Goal: Task Accomplishment & Management: Use online tool/utility

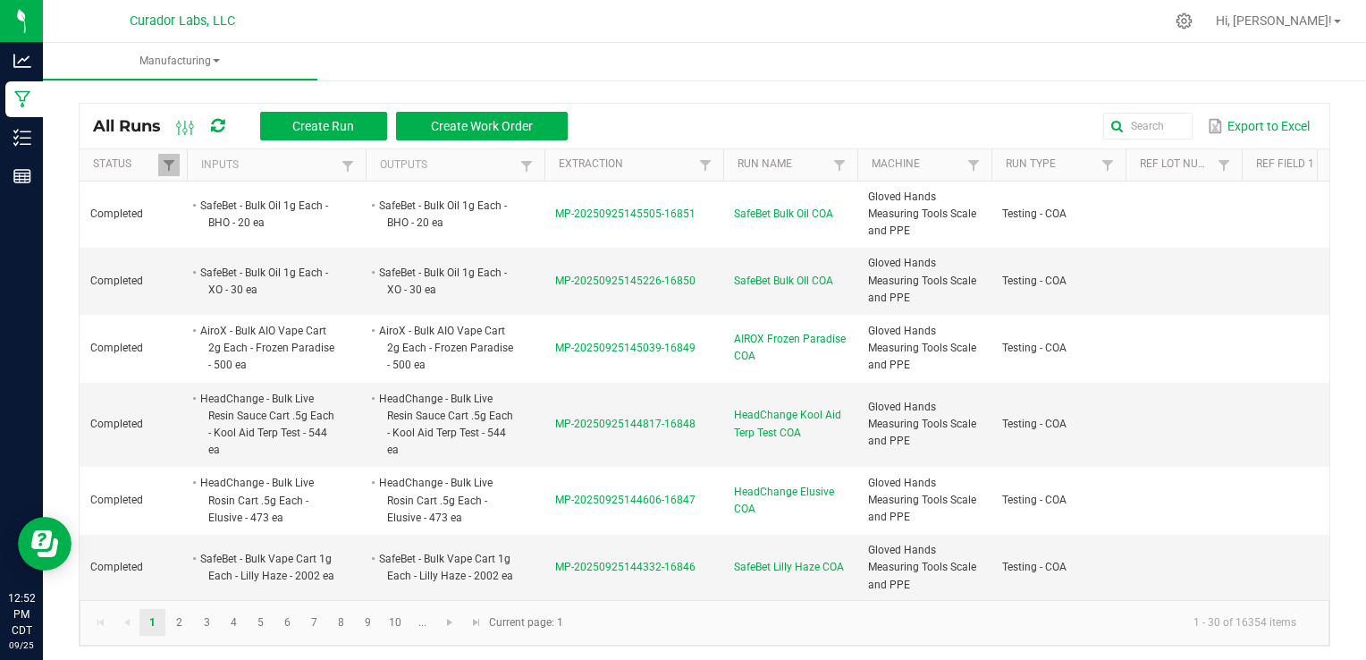
scroll to position [547, 0]
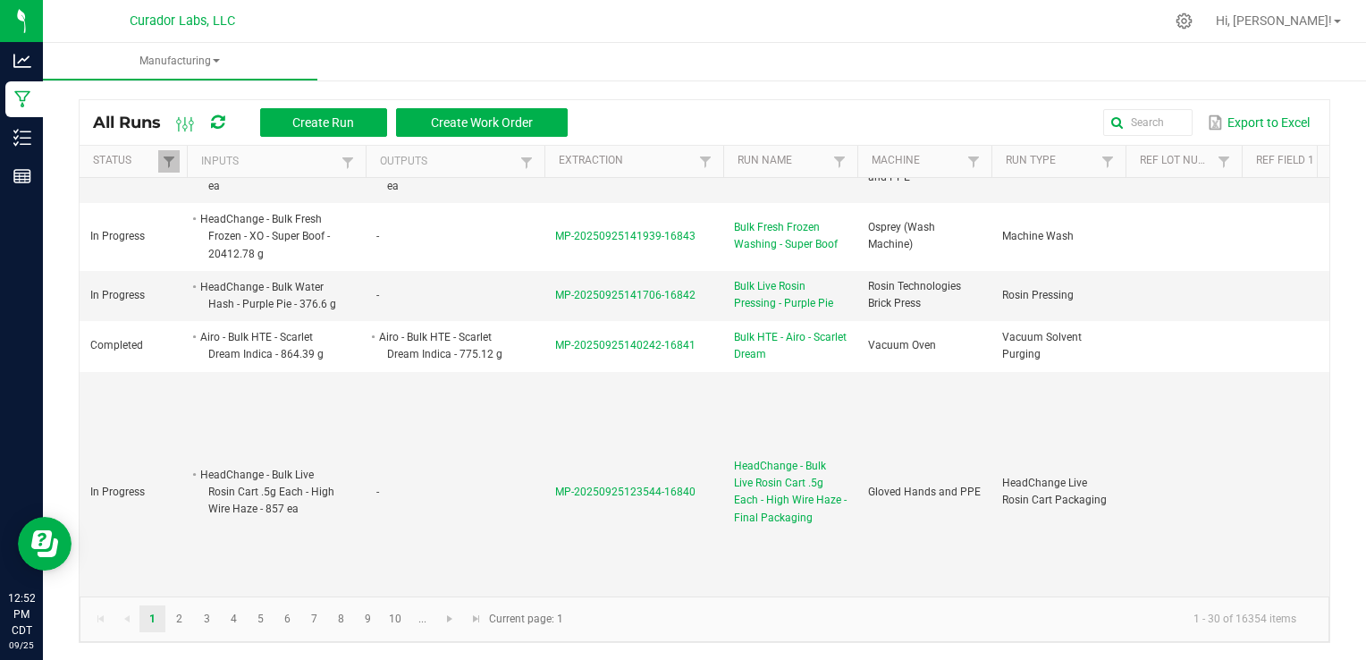
click at [226, 117] on div "All Runs Create Run Create Work Order" at bounding box center [337, 122] width 488 height 30
click at [221, 124] on span at bounding box center [217, 122] width 13 height 30
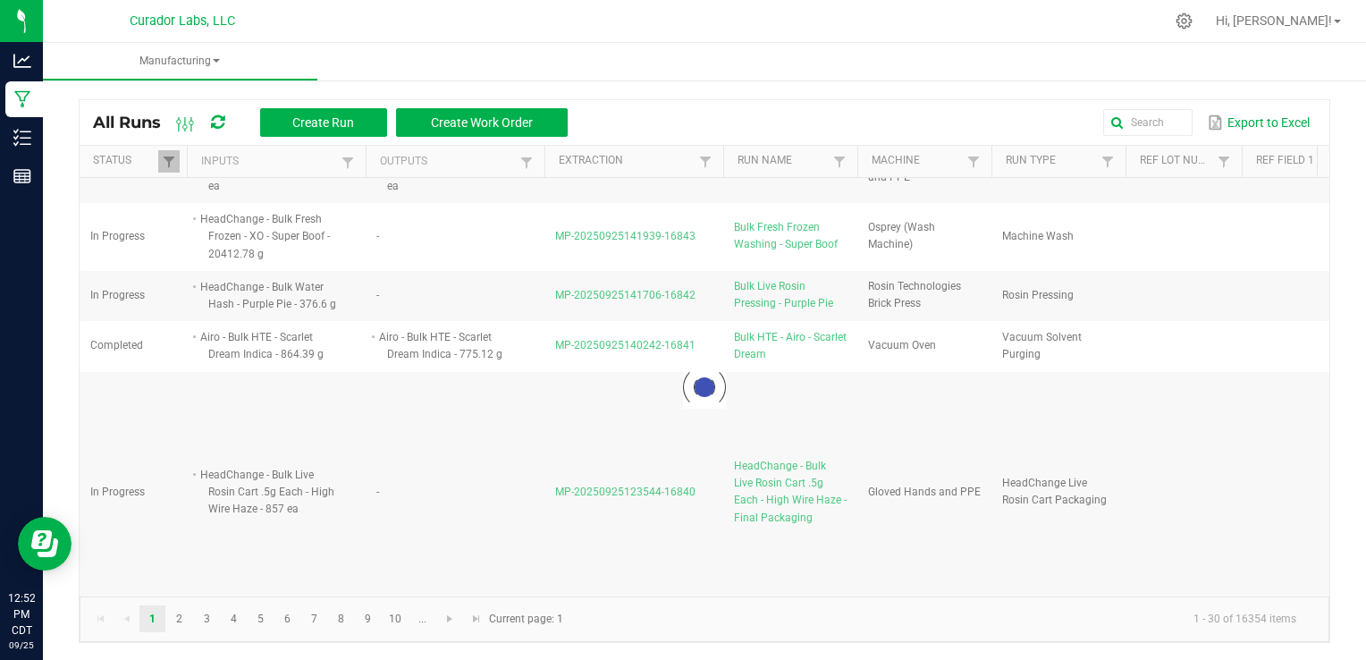
click at [221, 124] on icon at bounding box center [216, 122] width 17 height 15
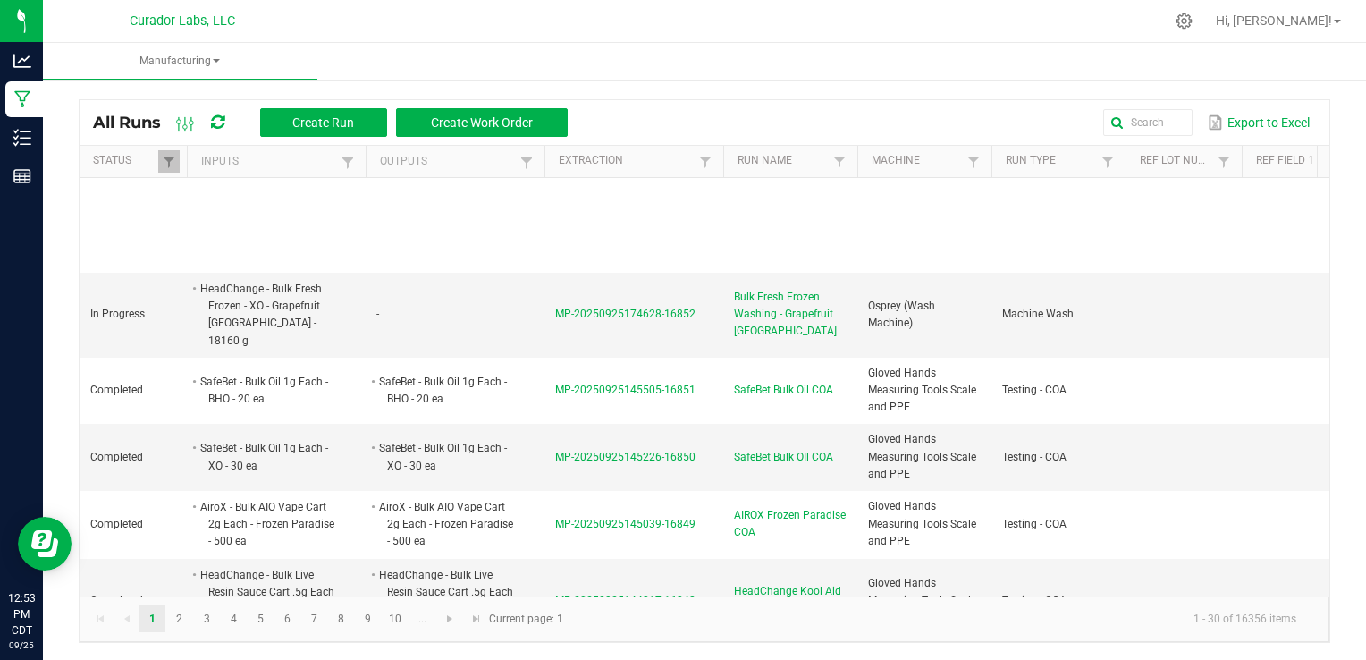
scroll to position [0, 0]
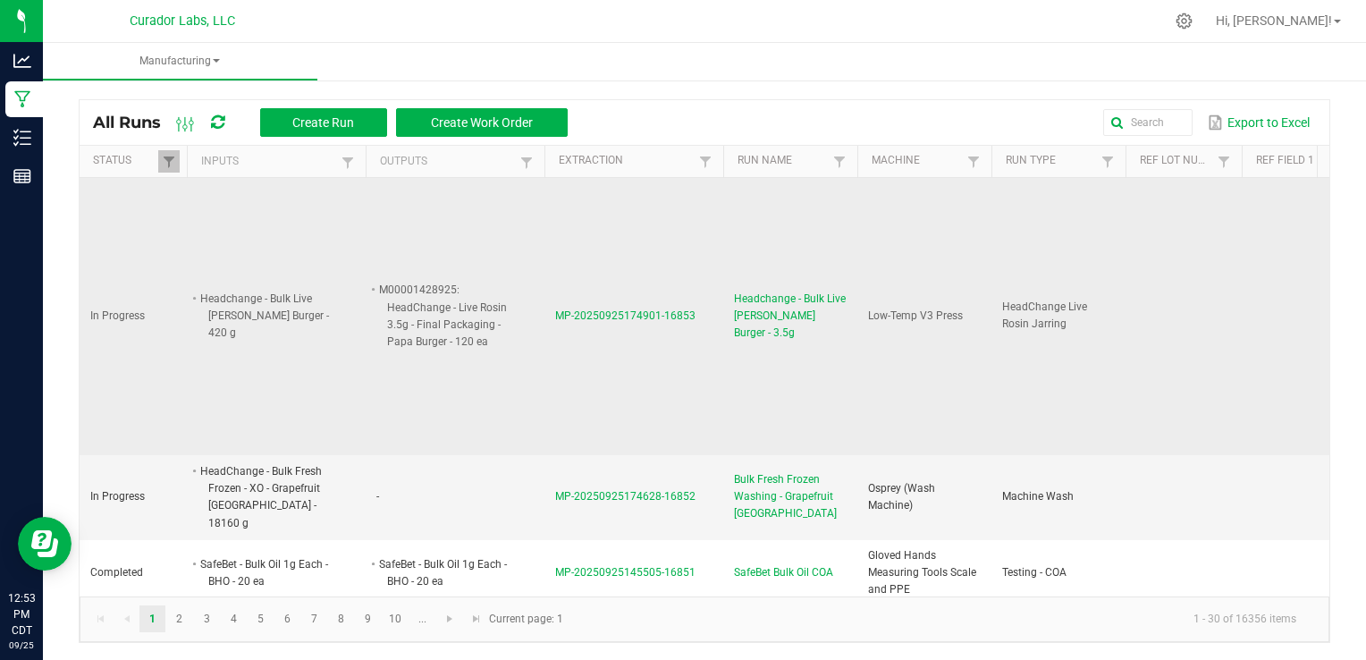
click at [770, 302] on span "Headchange - Bulk Live [PERSON_NAME] Burger - 3.5g" at bounding box center [790, 316] width 113 height 52
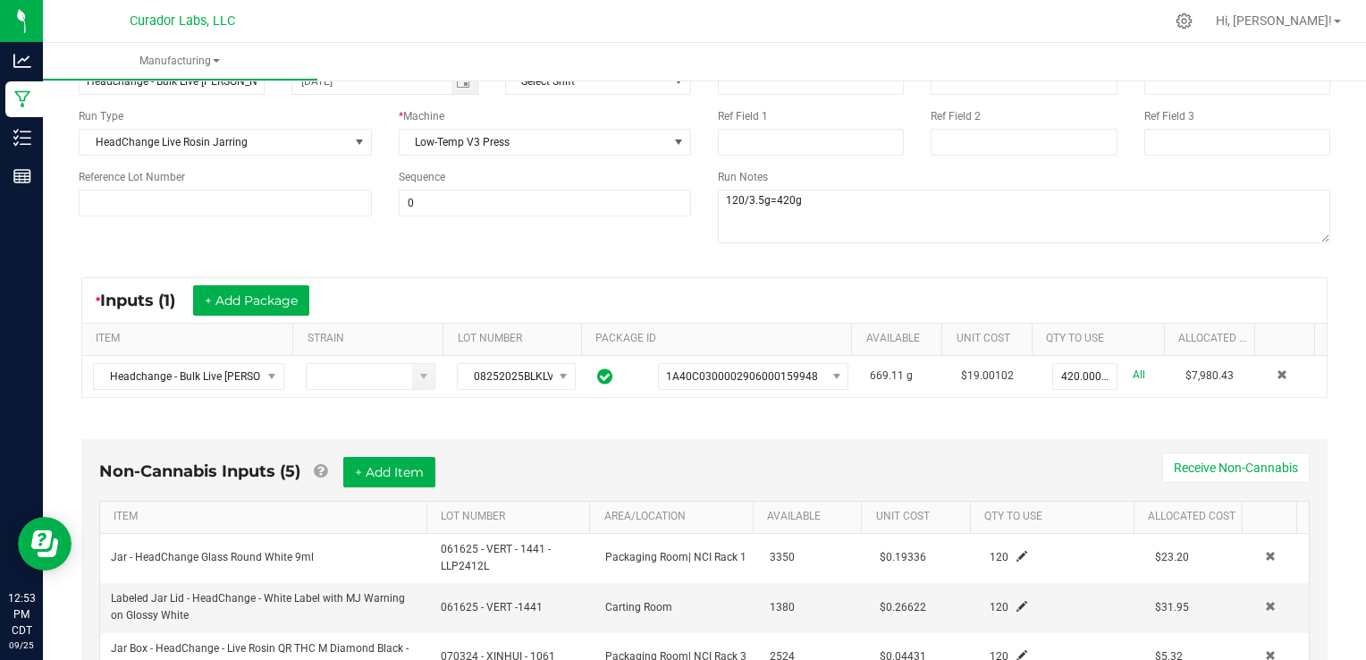
scroll to position [154, 0]
click at [733, 300] on div "* Inputs (1) + Add Package" at bounding box center [704, 300] width 1244 height 45
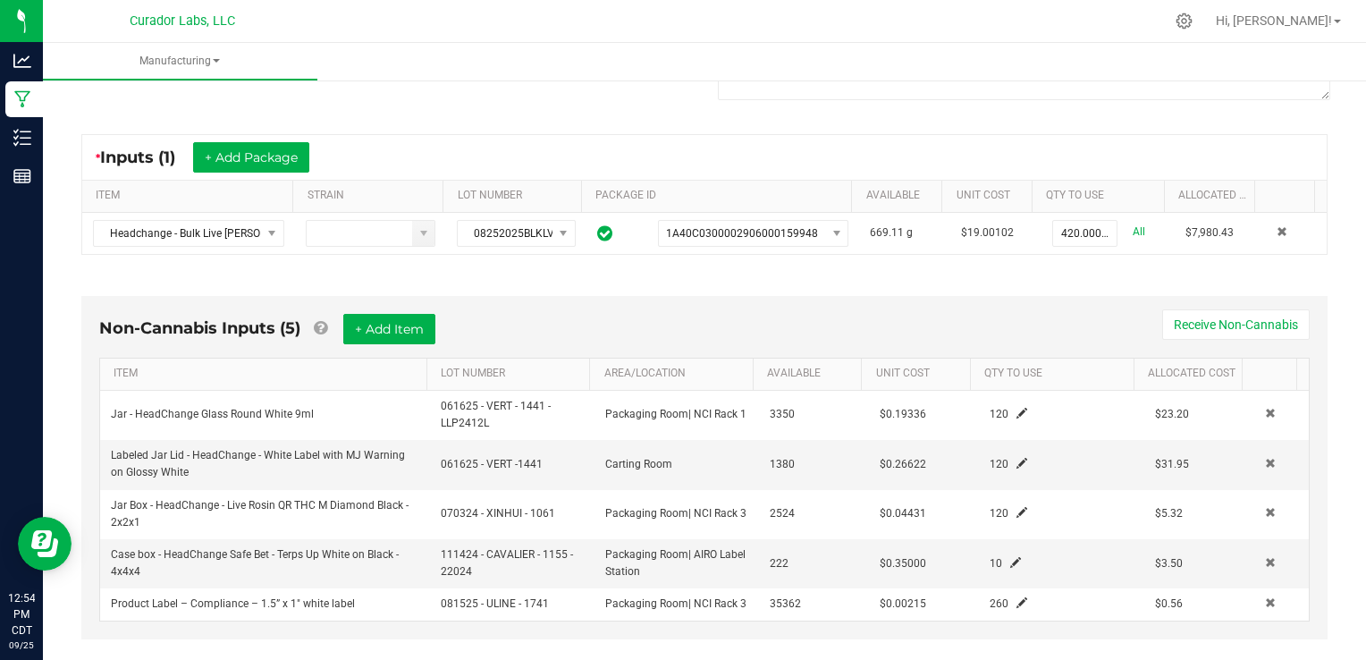
scroll to position [191, 0]
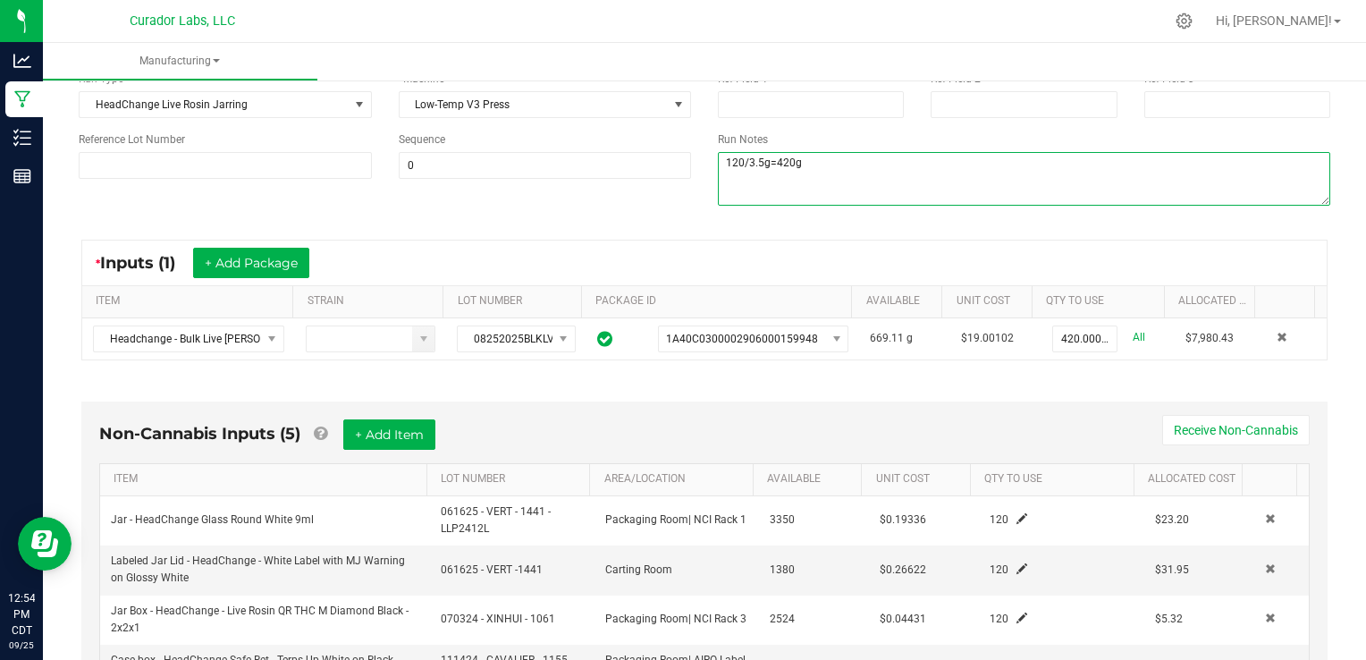
click at [804, 161] on textarea at bounding box center [1024, 179] width 612 height 54
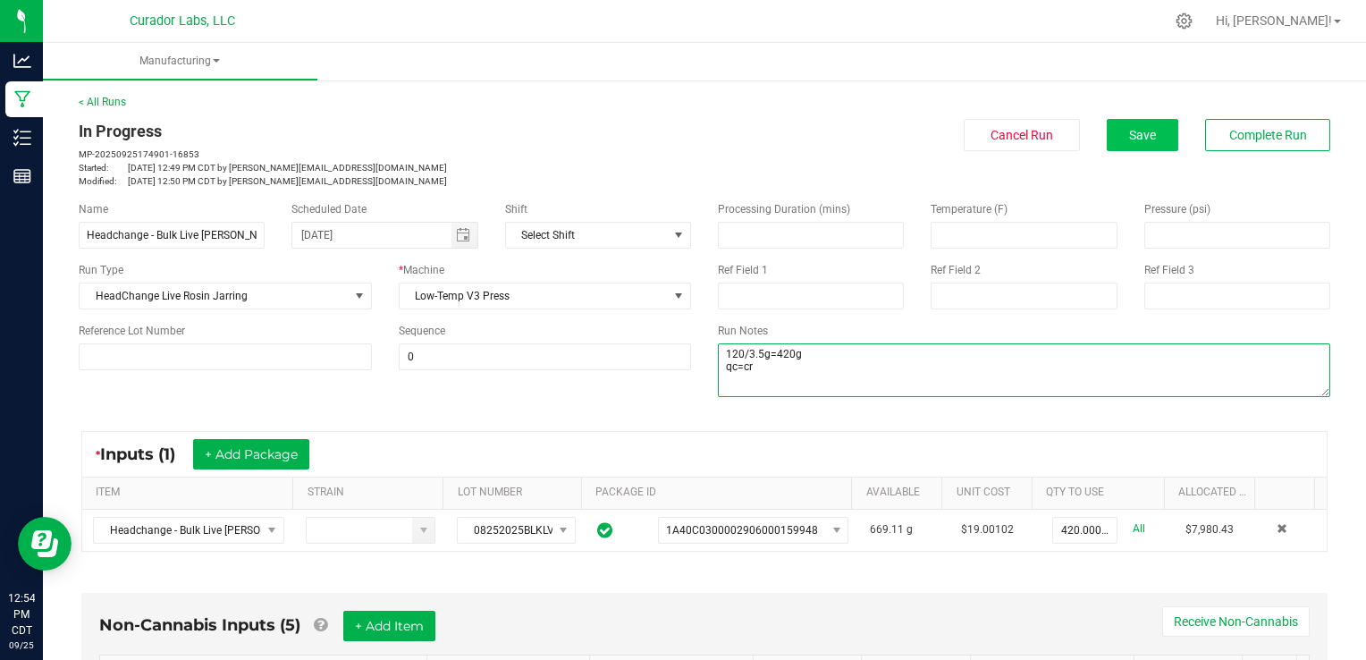
type textarea "120/3.5g=420g qc=cr"
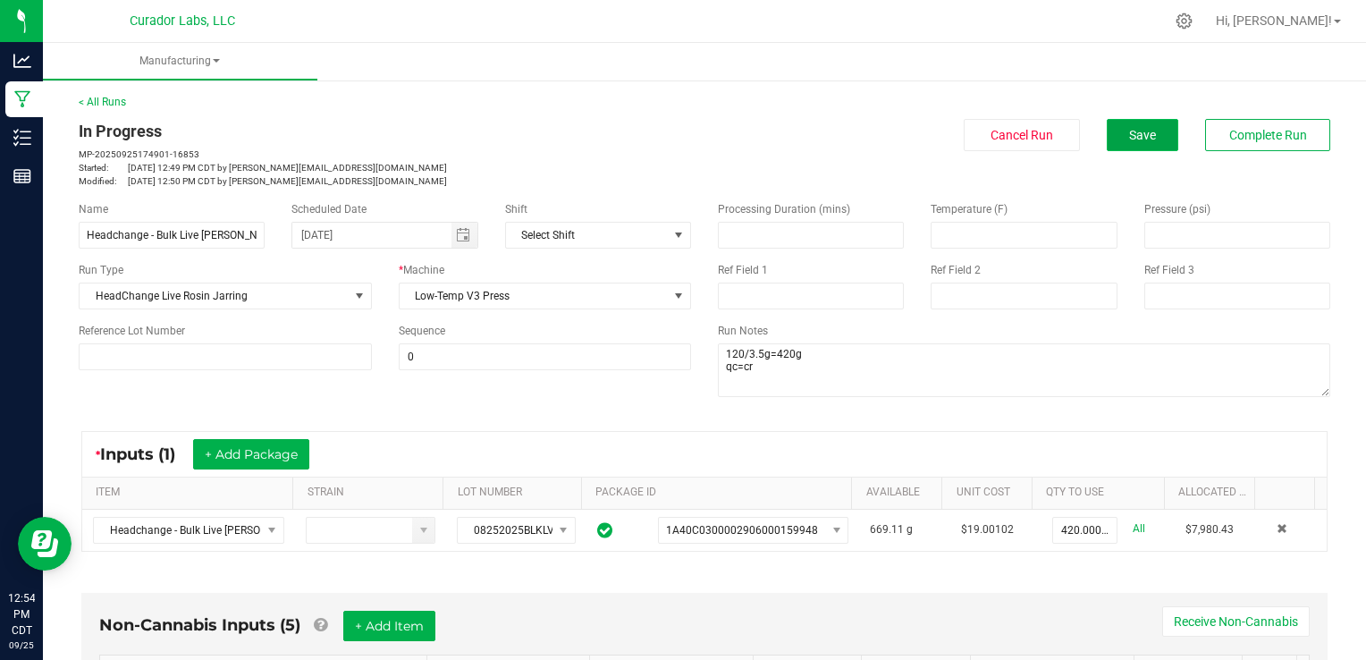
click at [1129, 139] on span "Save" at bounding box center [1142, 135] width 27 height 14
